Goal: Transaction & Acquisition: Obtain resource

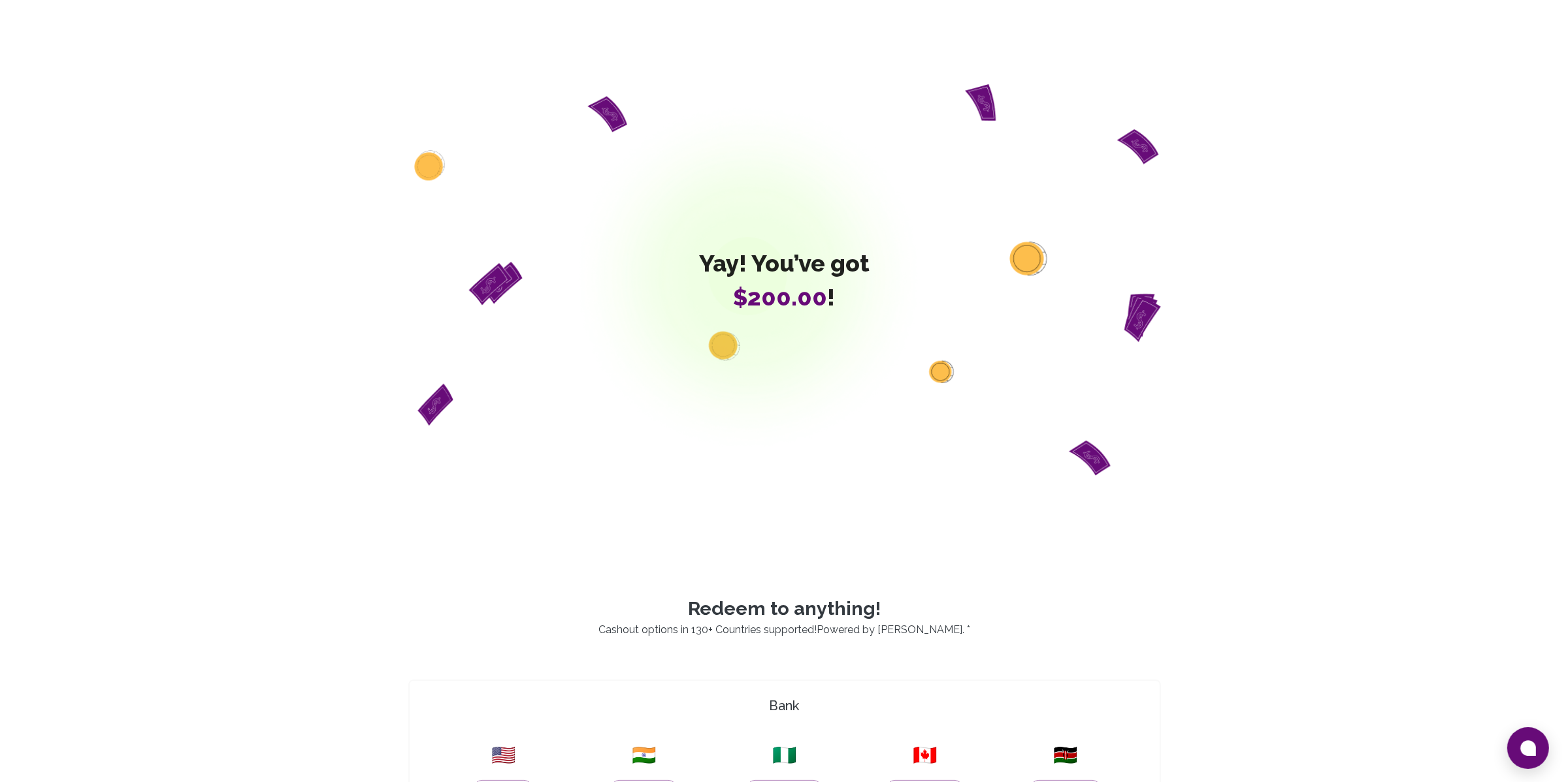
scroll to position [684, 0]
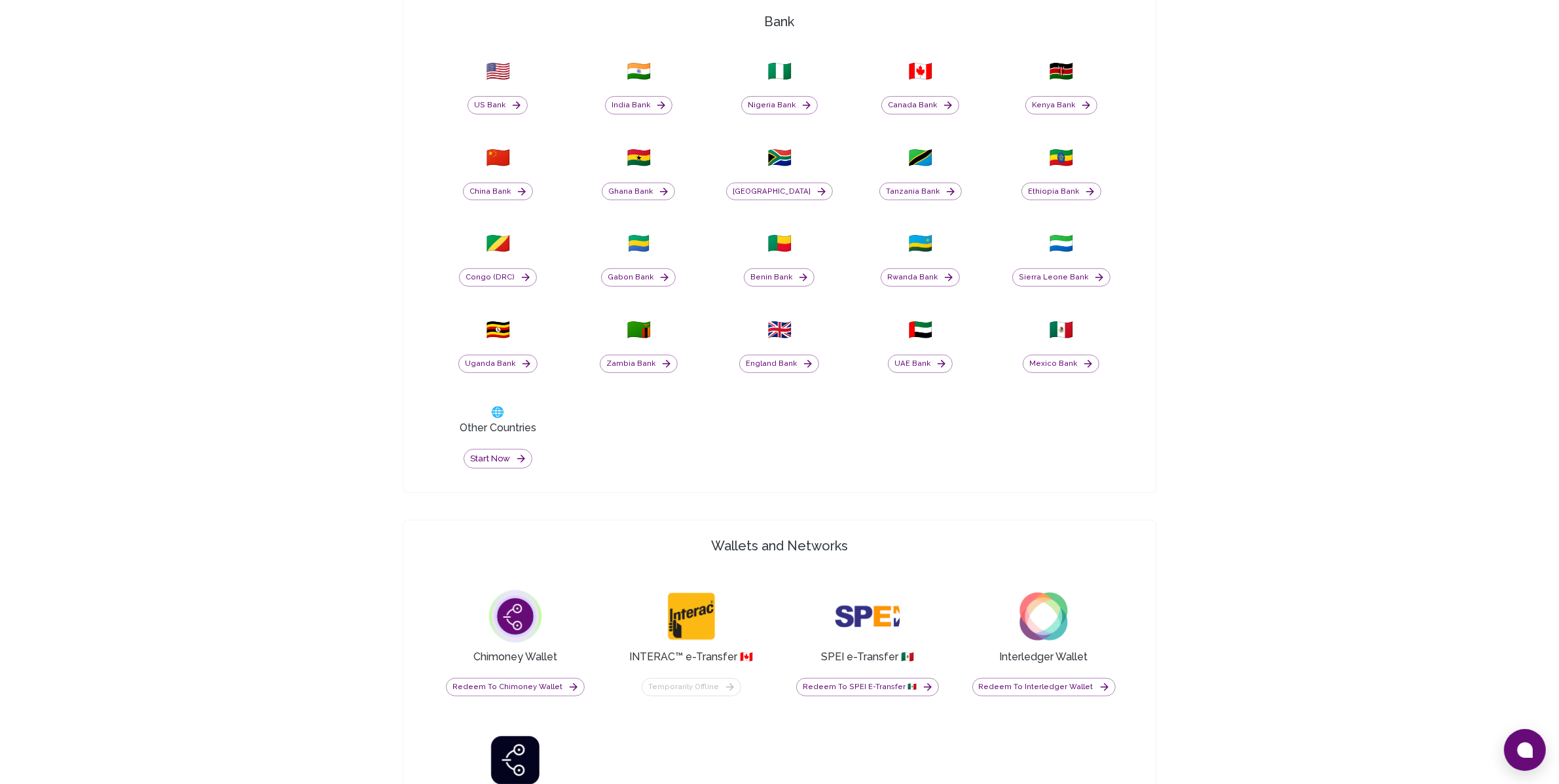
click at [1077, 115] on div "🇰🇪 Kenya Bank" at bounding box center [1061, 87] width 125 height 71
click at [1059, 109] on button "Kenya Bank" at bounding box center [1061, 105] width 72 height 19
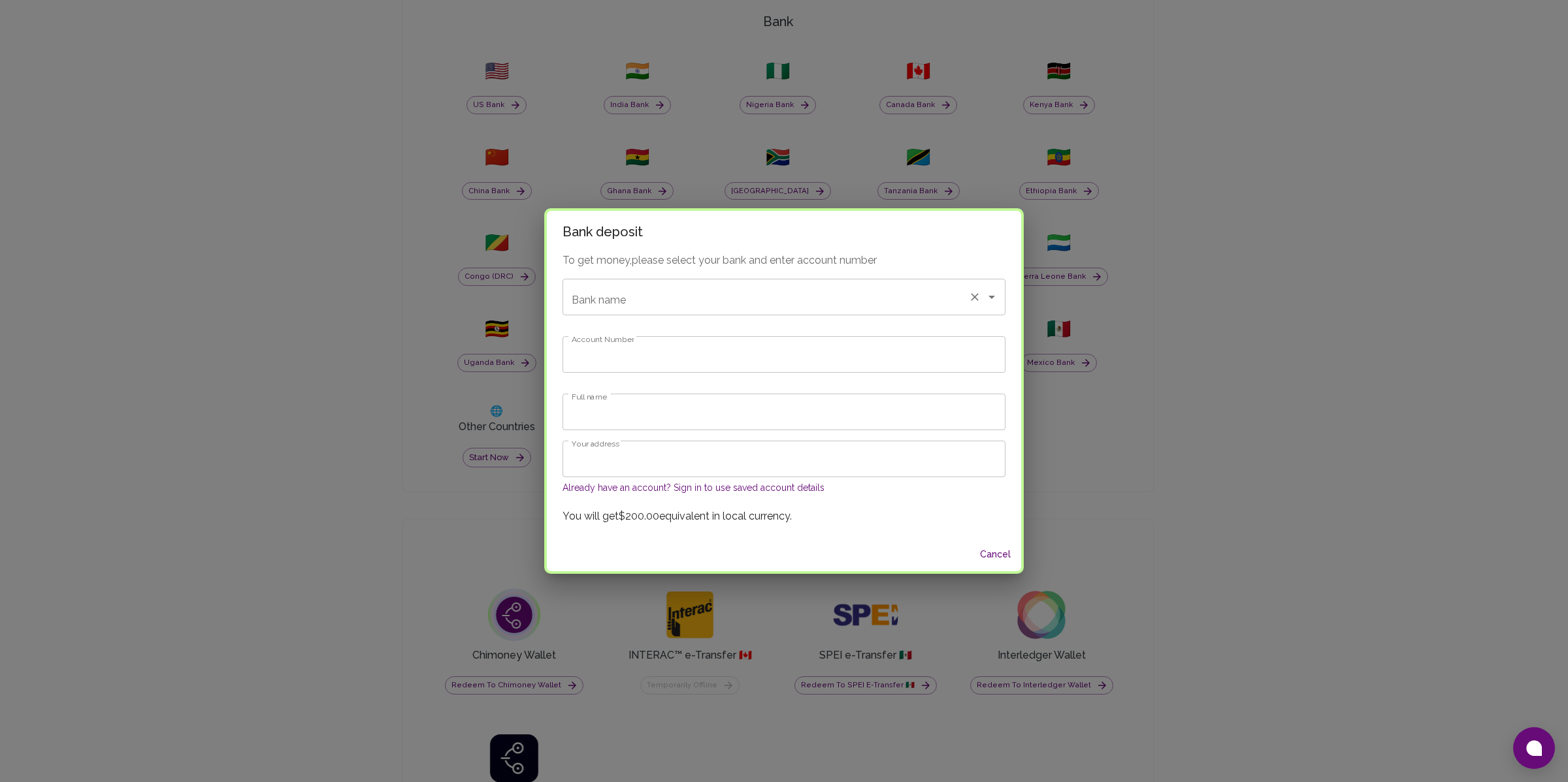
click at [732, 311] on div "Bank name" at bounding box center [783, 297] width 443 height 37
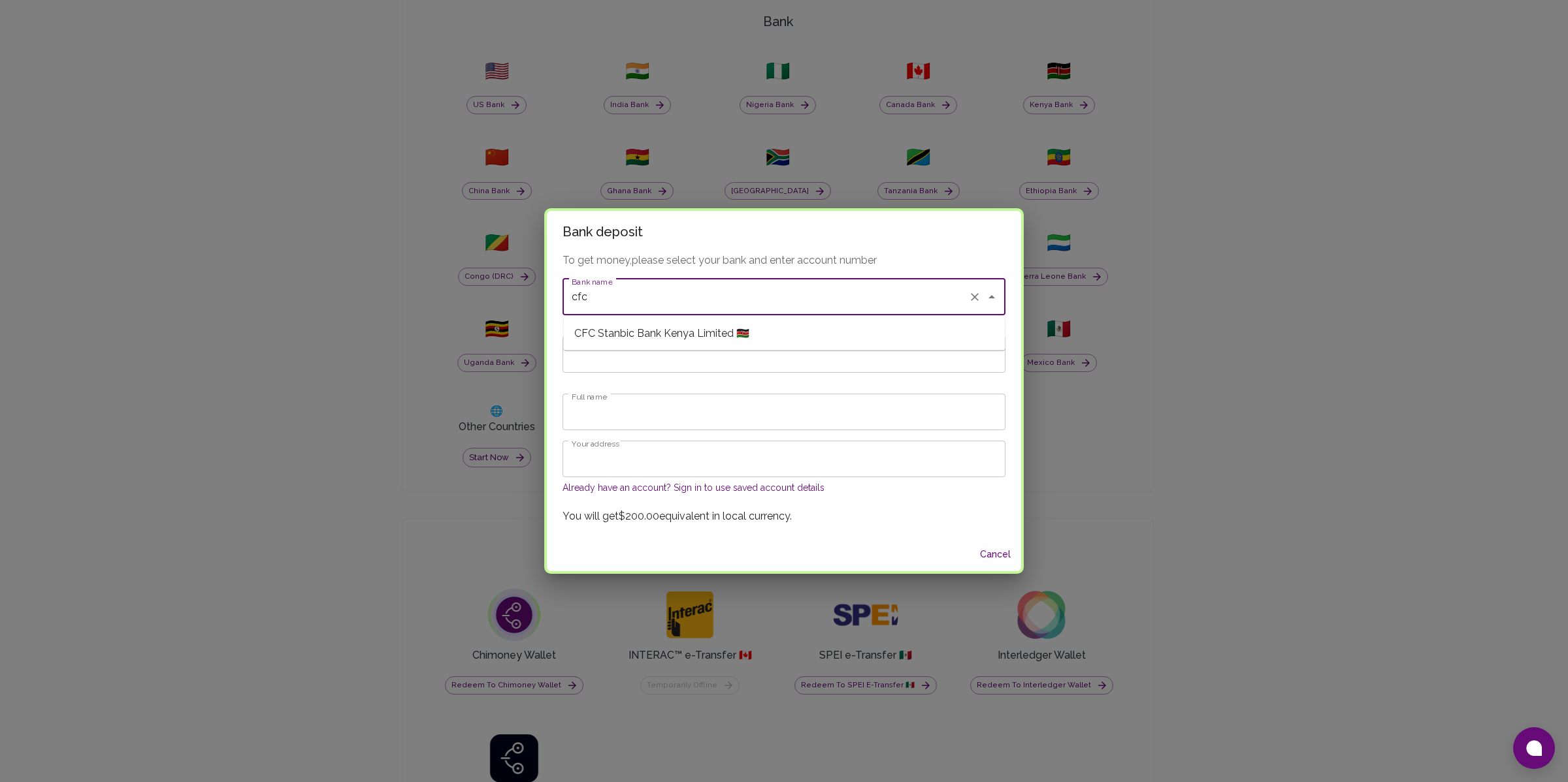
click at [708, 325] on span "CFC Stanbic Bank Kenya Limited 🇰🇪" at bounding box center [662, 333] width 175 height 16
type input "CFC Stanbic Bank Kenya Limited"
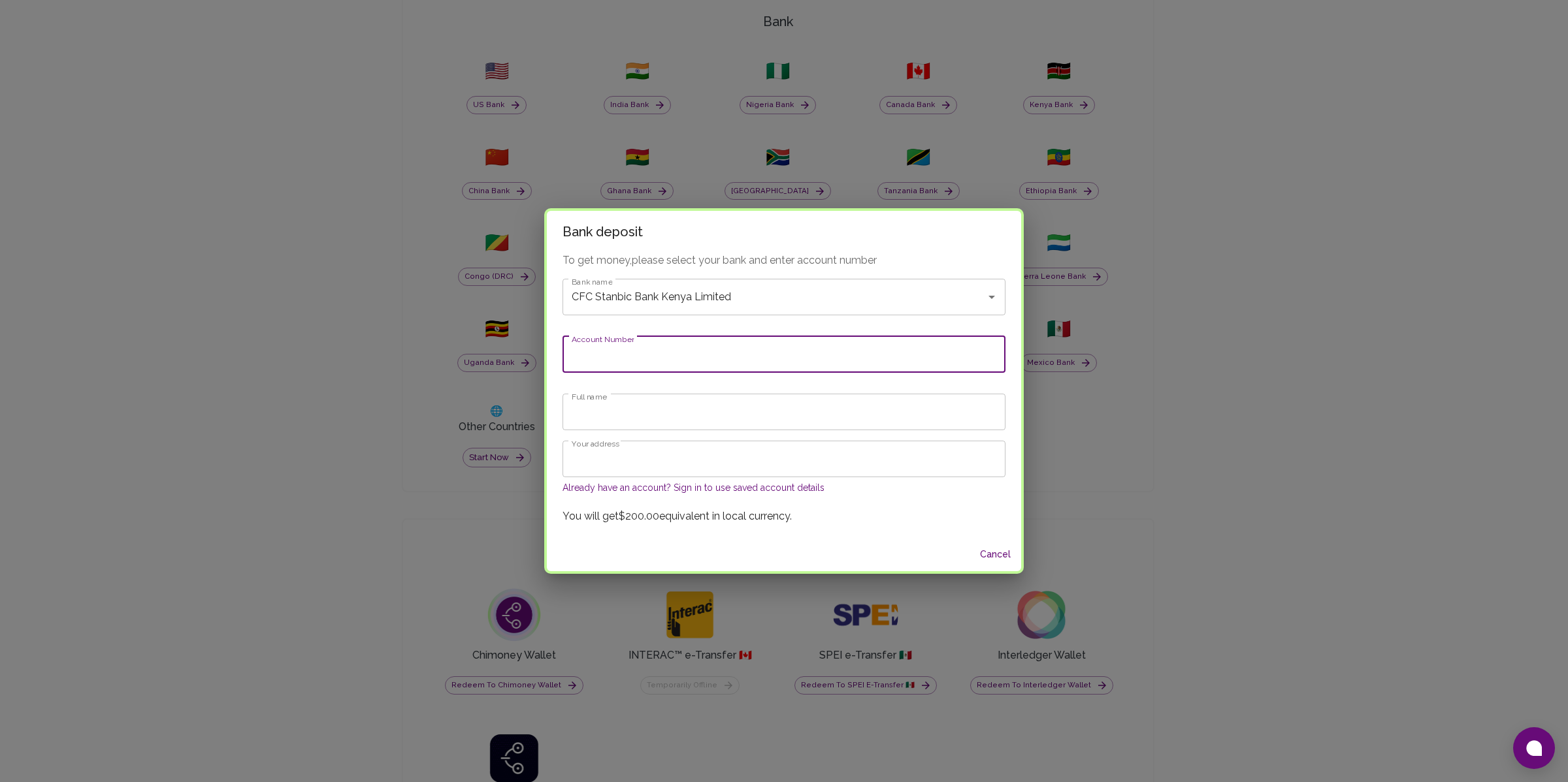
click at [675, 350] on input "Account Number" at bounding box center [783, 354] width 443 height 37
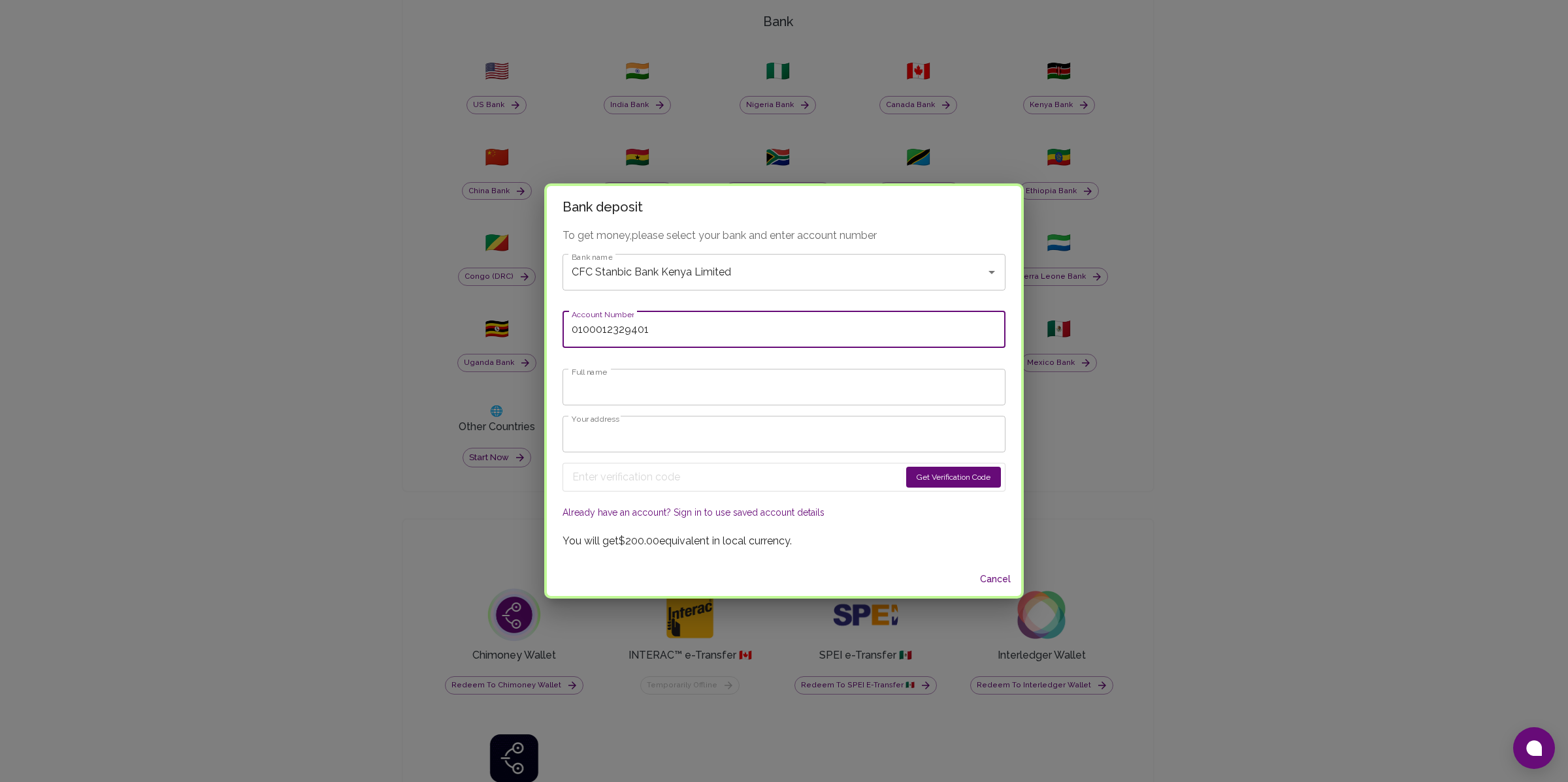
type input "0100012329401"
click at [625, 382] on input "Full name" at bounding box center [783, 387] width 443 height 37
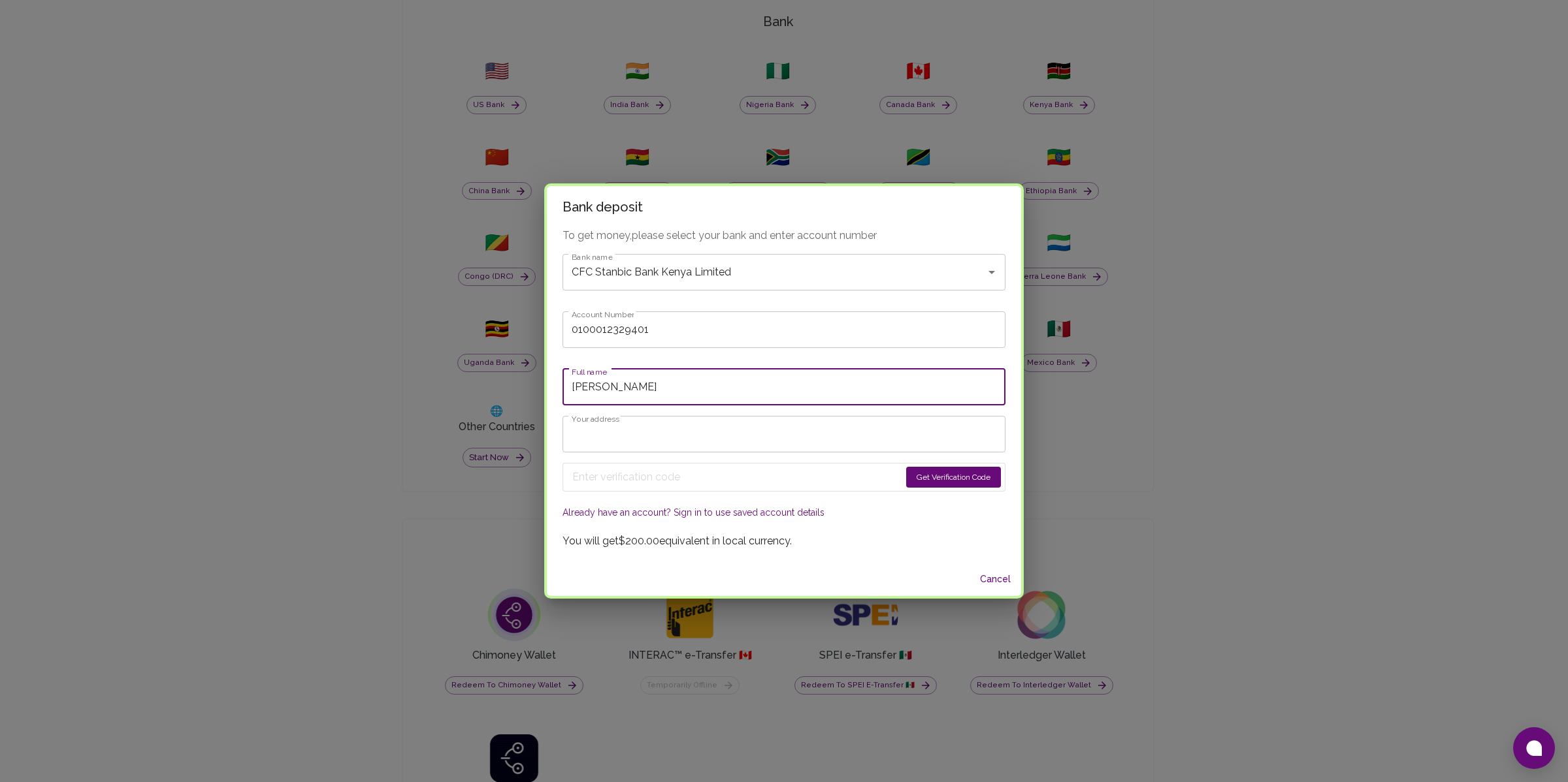
type input "[PERSON_NAME]"
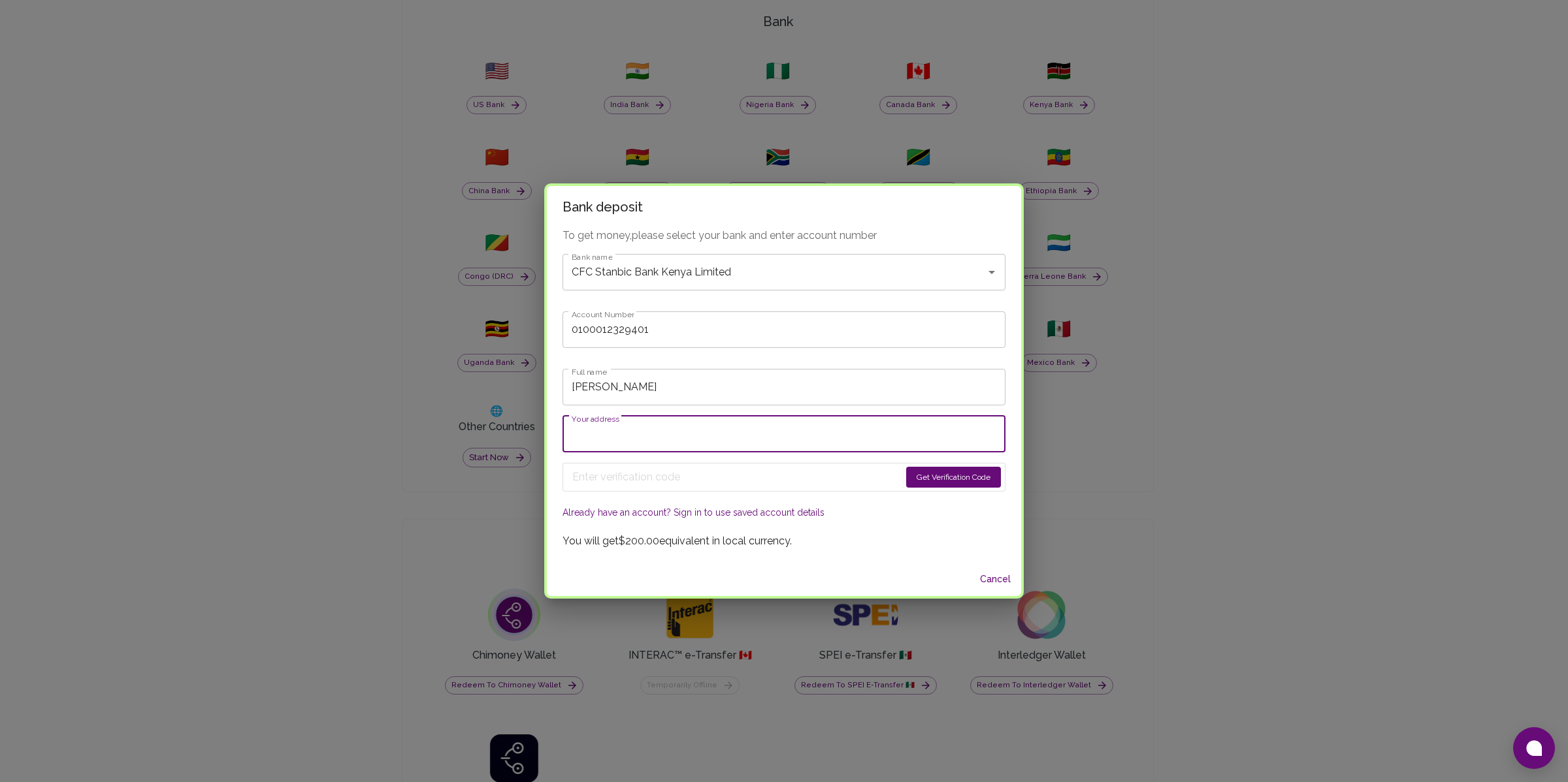
click at [623, 436] on input "Your address" at bounding box center [783, 435] width 443 height 37
type input "[GEOGRAPHIC_DATA]"
click at [928, 468] on button "Get Verification Code" at bounding box center [954, 478] width 95 height 21
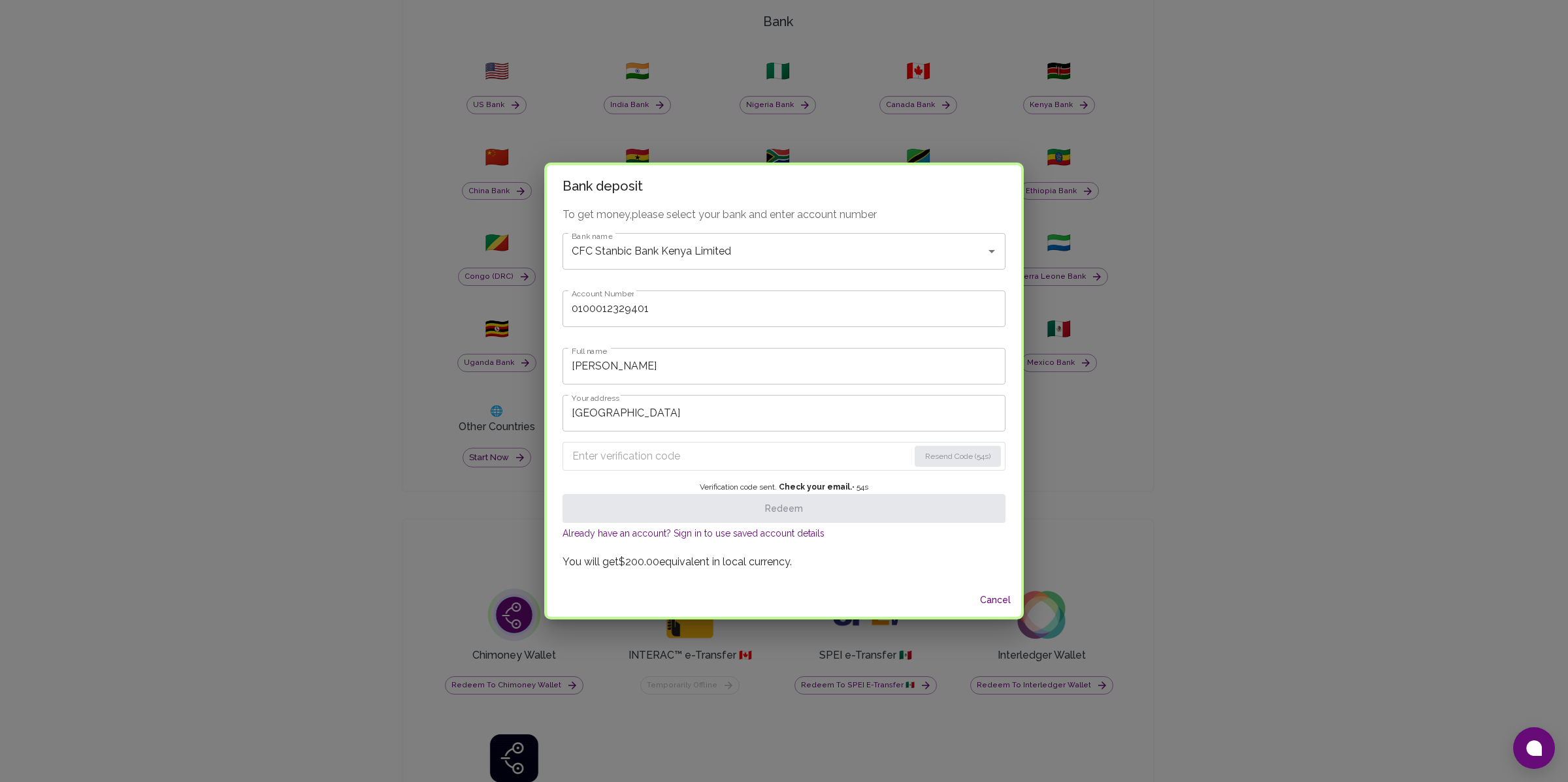
click at [835, 452] on input "Enter verification code" at bounding box center [740, 457] width 336 height 21
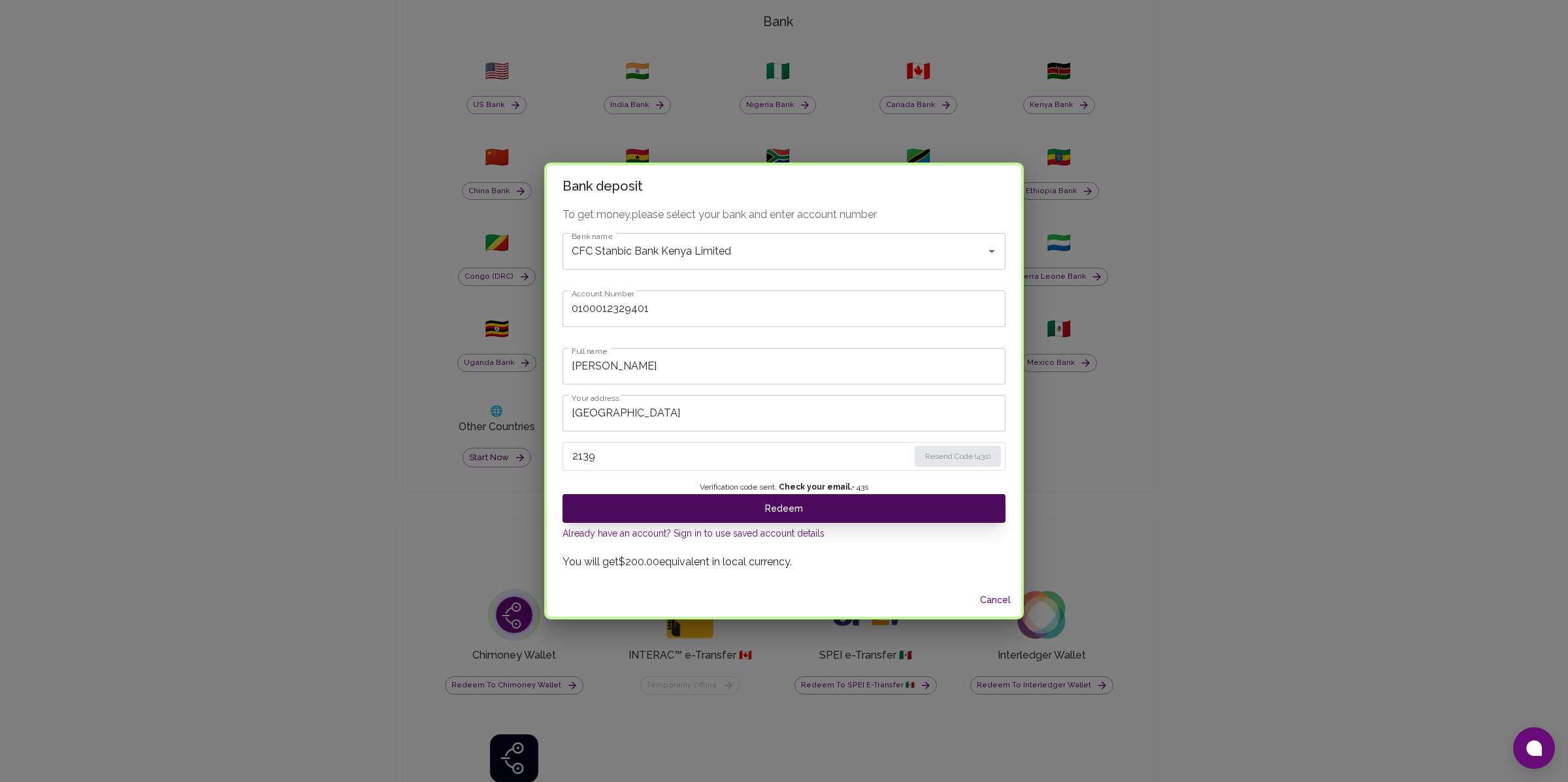
type input "2139"
click at [773, 501] on button "Redeem" at bounding box center [783, 508] width 443 height 29
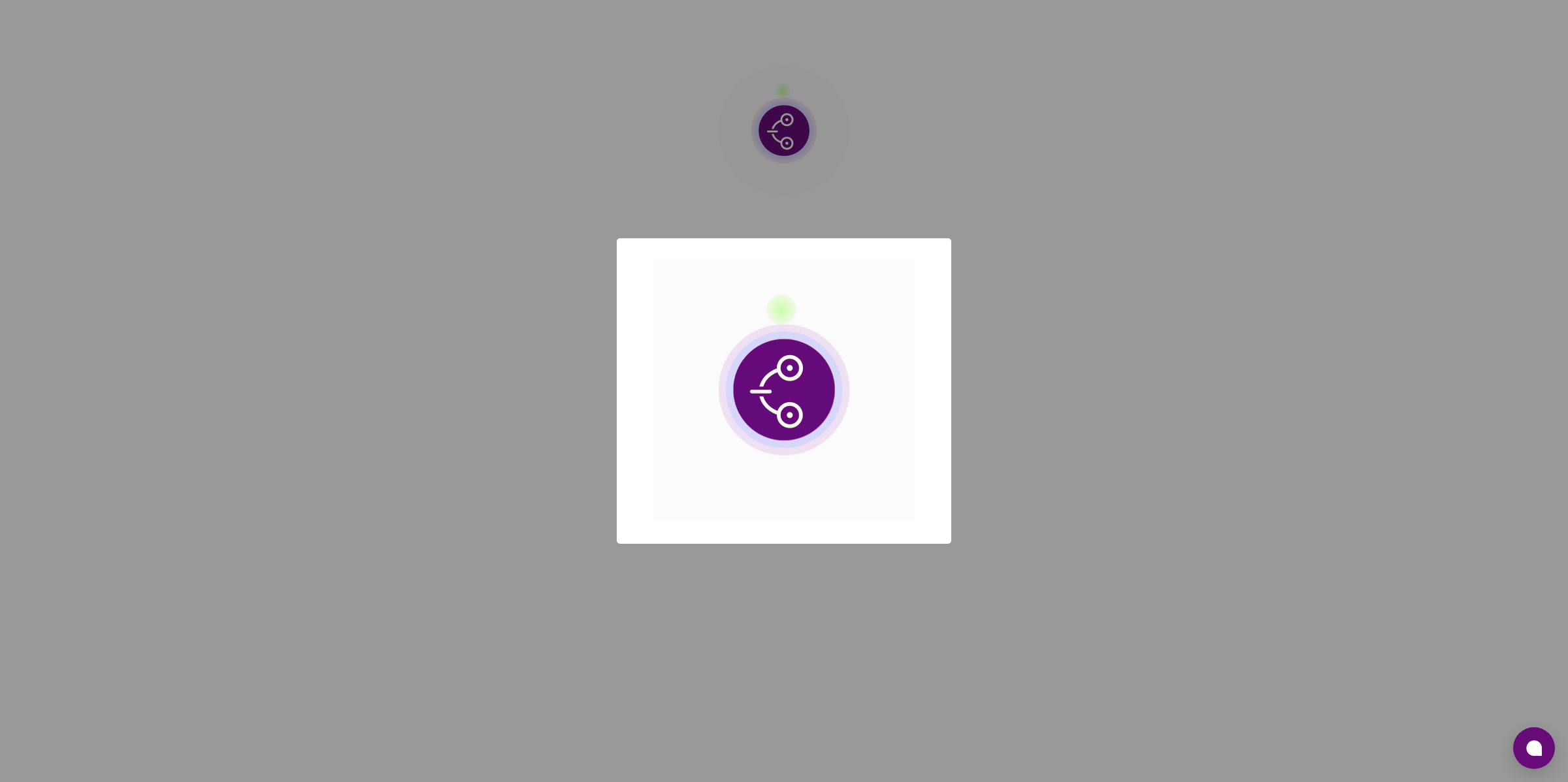
scroll to position [0, 0]
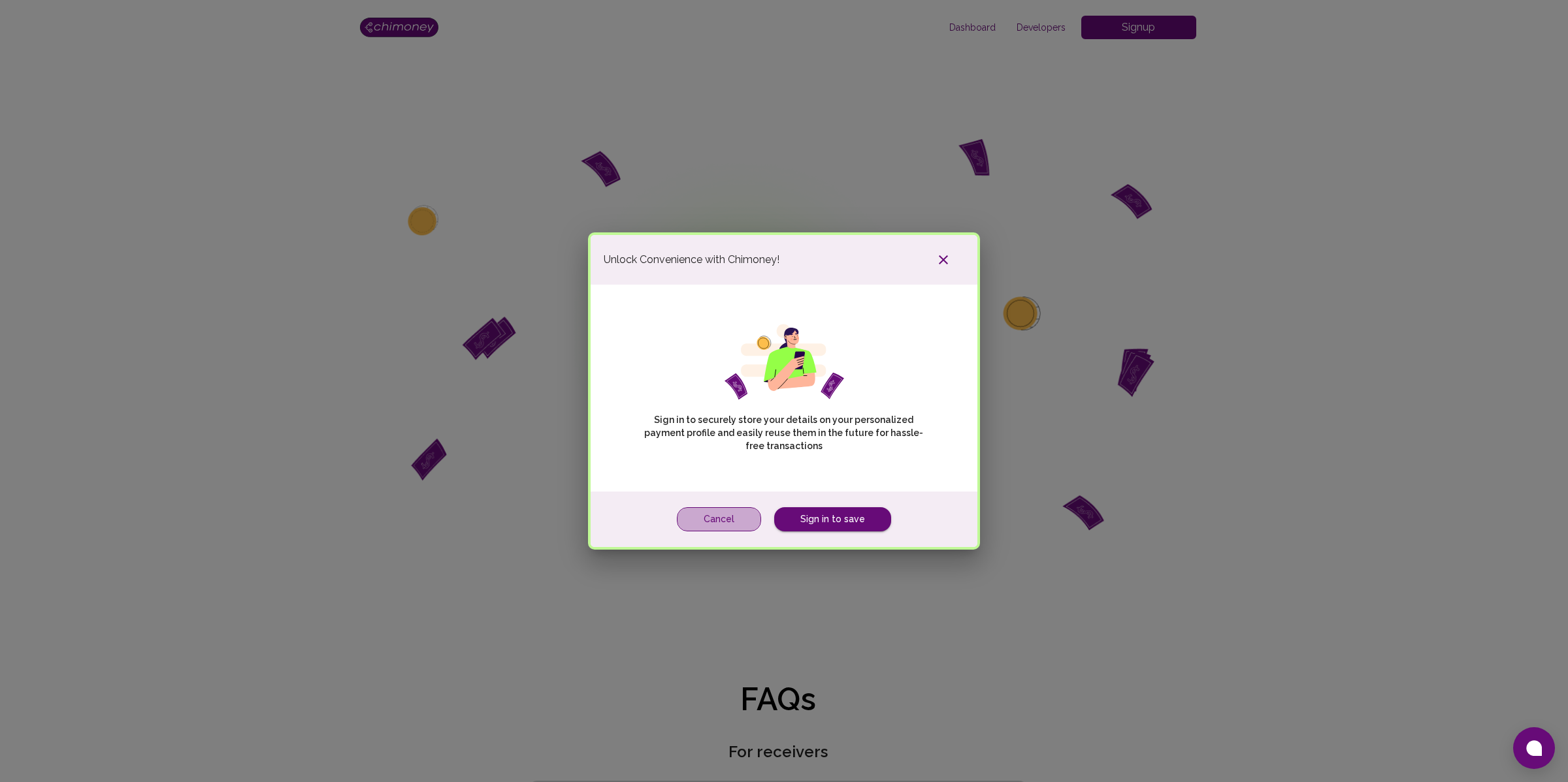
click at [727, 515] on button "Cancel" at bounding box center [719, 519] width 84 height 24
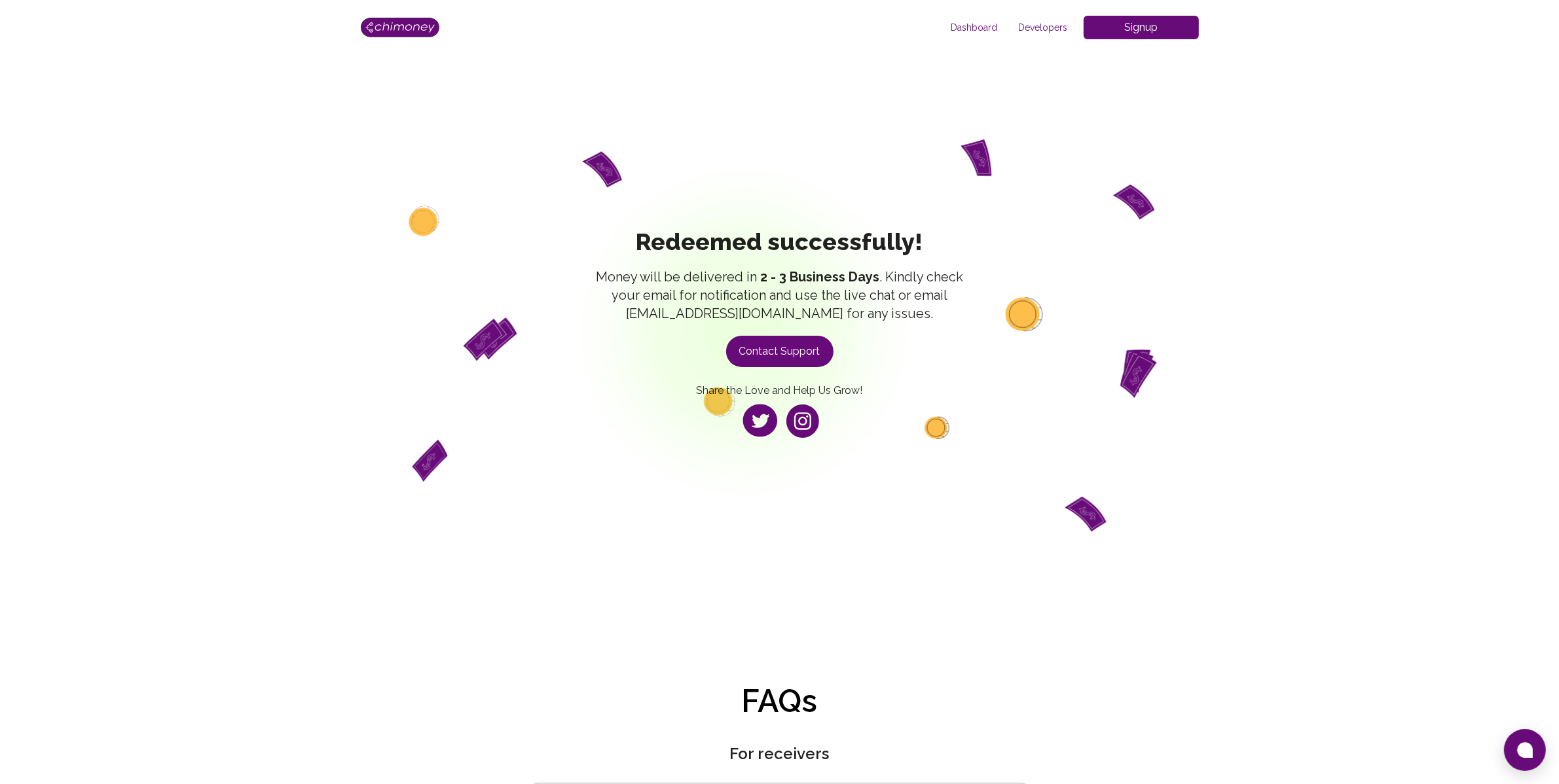
click at [984, 24] on span "Dashboard" at bounding box center [975, 27] width 67 height 13
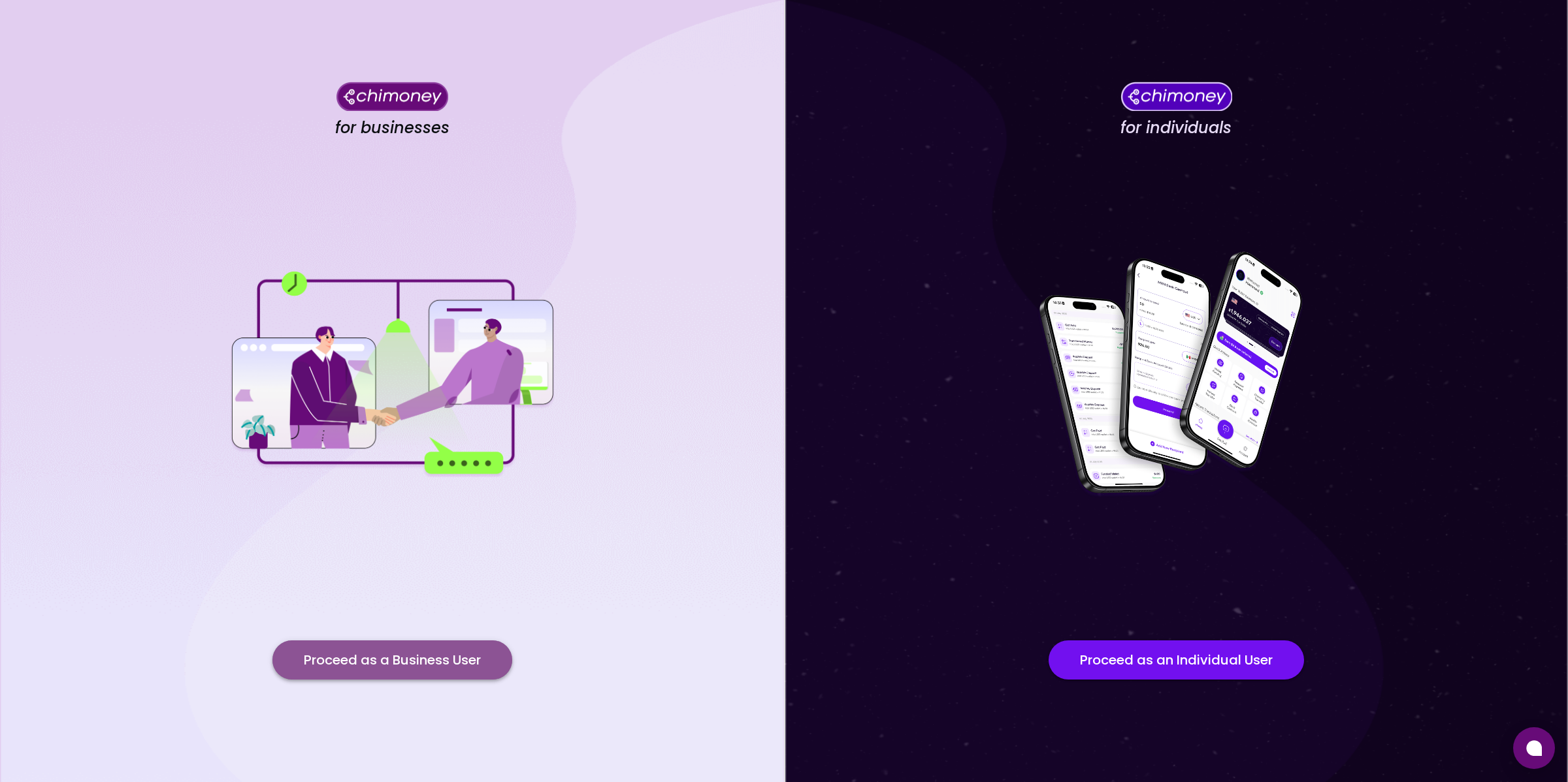
click at [396, 671] on button "Proceed as a Business User" at bounding box center [392, 660] width 239 height 40
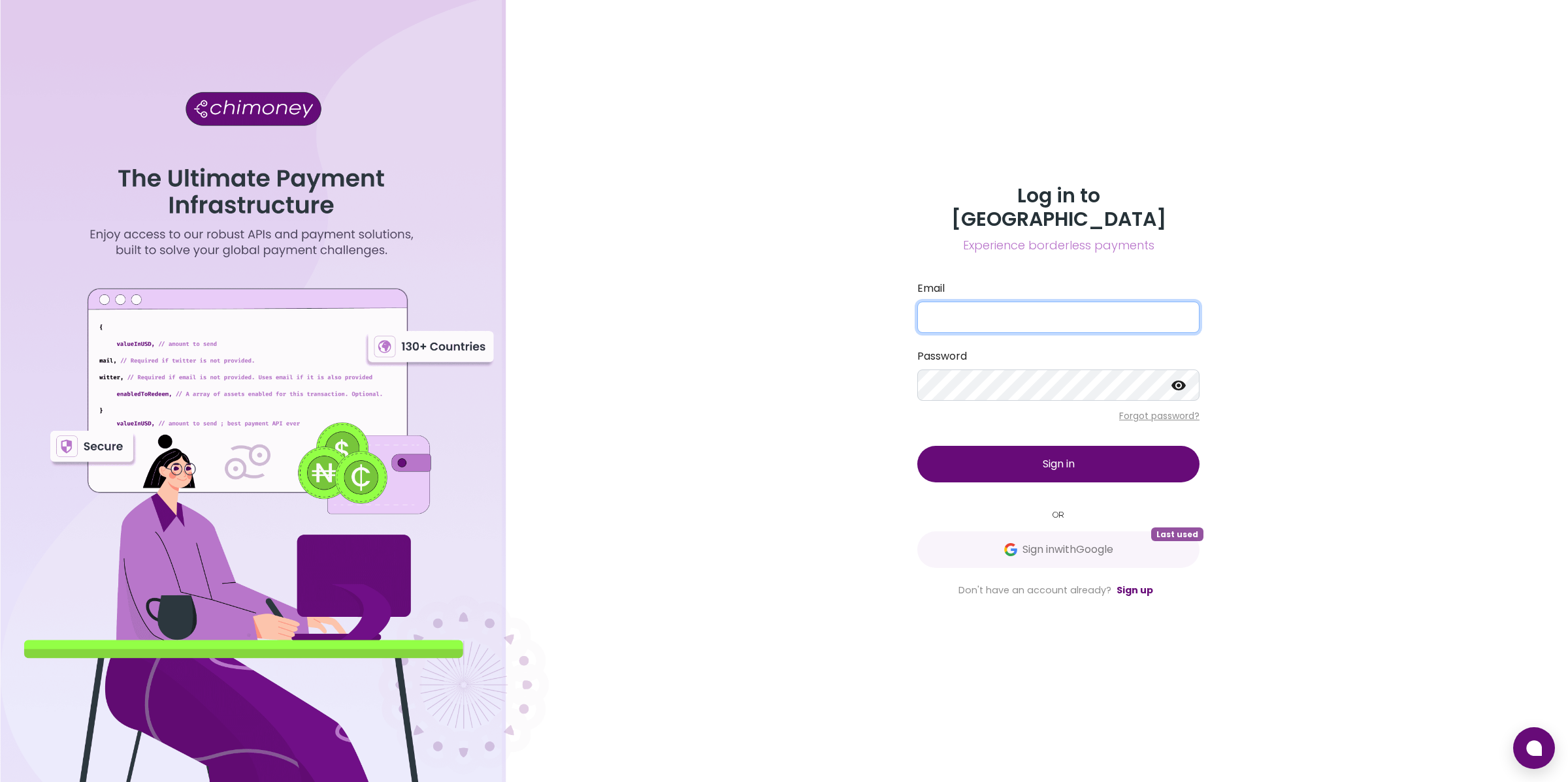
type input "[EMAIL_ADDRESS][DOMAIN_NAME]"
click at [1022, 459] on button "Sign in" at bounding box center [1058, 464] width 282 height 37
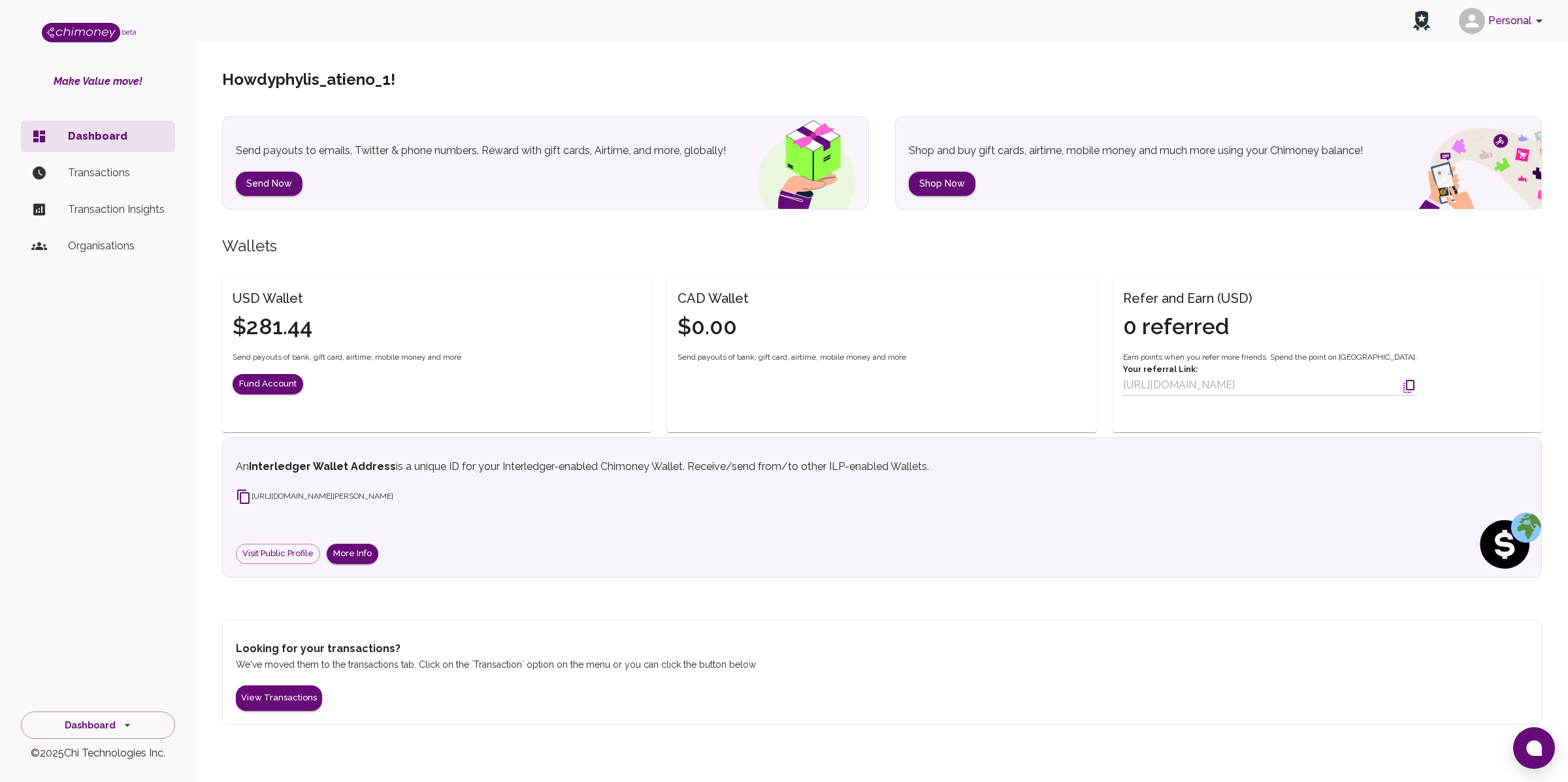
click at [122, 183] on li "Transactions" at bounding box center [98, 173] width 154 height 32
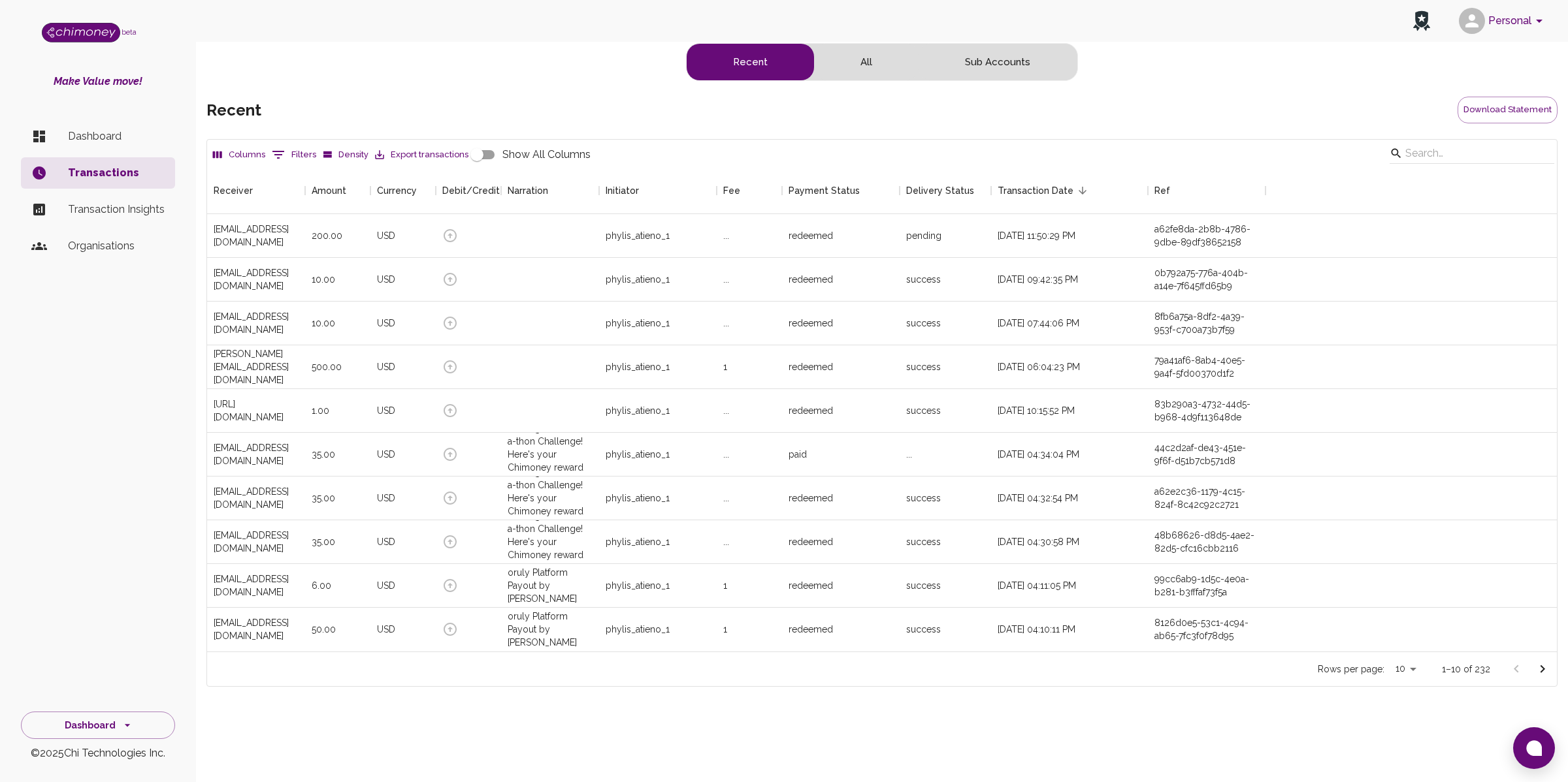
scroll to position [471, 1337]
